Goal: Task Accomplishment & Management: Use online tool/utility

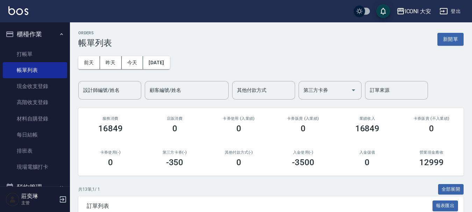
scroll to position [140, 0]
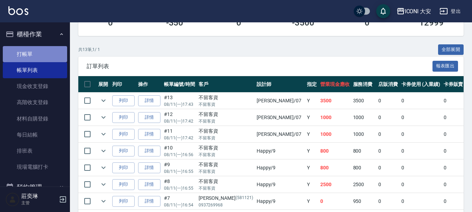
click at [47, 53] on link "打帳單" at bounding box center [35, 54] width 64 height 16
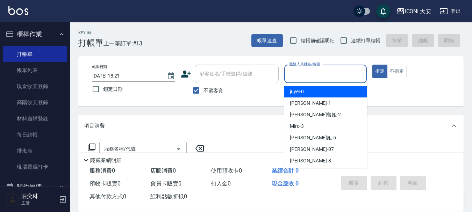
click at [298, 77] on input "服務人員姓名/編號" at bounding box center [326, 74] width 77 height 12
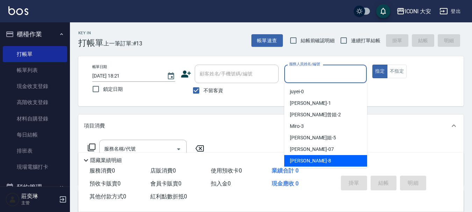
click at [310, 159] on div "Yulisa -8" at bounding box center [326, 161] width 83 height 12
type input "Yulisa-8"
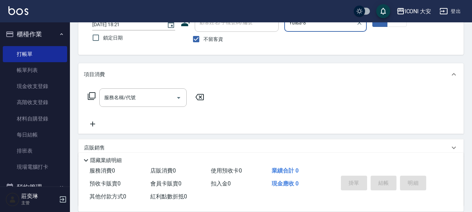
scroll to position [70, 0]
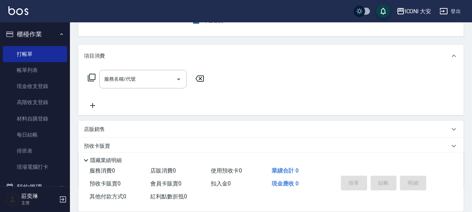
click at [90, 76] on icon at bounding box center [92, 78] width 8 height 8
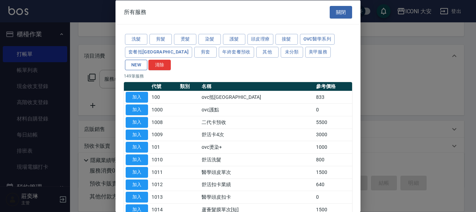
click at [147, 59] on button "NEW" at bounding box center [136, 64] width 22 height 11
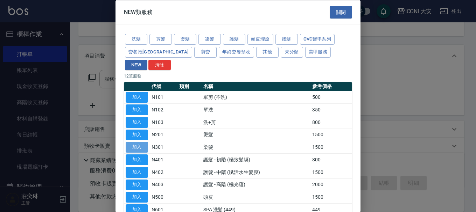
click at [141, 142] on button "加入" at bounding box center [137, 147] width 22 height 11
type input "染髮(N301)"
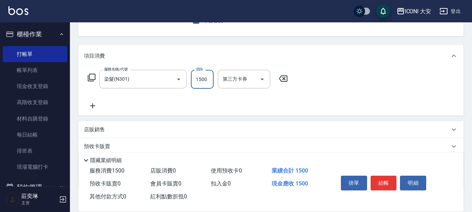
click at [209, 82] on input "1500" at bounding box center [202, 79] width 23 height 19
type input "2200"
click at [92, 78] on icon at bounding box center [91, 77] width 8 height 8
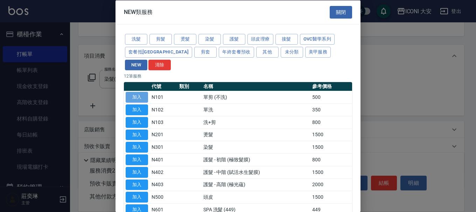
click at [133, 92] on button "加入" at bounding box center [137, 97] width 22 height 11
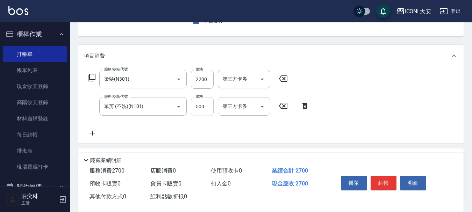
click at [210, 107] on input "500" at bounding box center [202, 106] width 23 height 19
type input "600"
click at [394, 178] on button "結帳" at bounding box center [384, 183] width 26 height 15
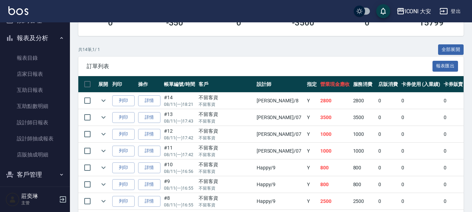
scroll to position [175, 0]
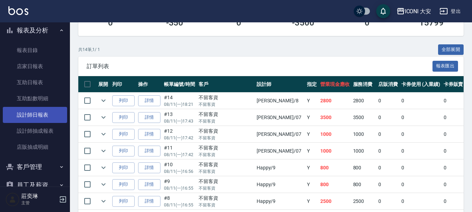
click at [48, 117] on link "設計師日報表" at bounding box center [35, 115] width 64 height 16
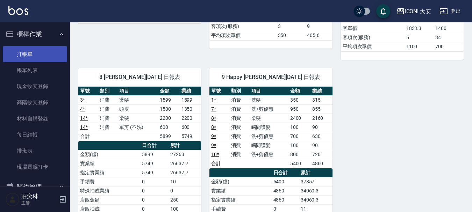
click at [32, 57] on link "打帳單" at bounding box center [35, 54] width 64 height 16
